Goal: Information Seeking & Learning: Learn about a topic

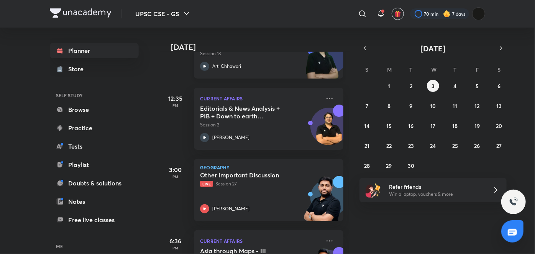
scroll to position [190, 0]
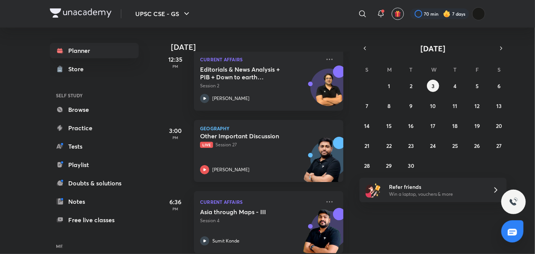
click at [272, 162] on div "Other Important Discussion Live Session 27 [PERSON_NAME]" at bounding box center [260, 153] width 120 height 42
